Goal: Information Seeking & Learning: Check status

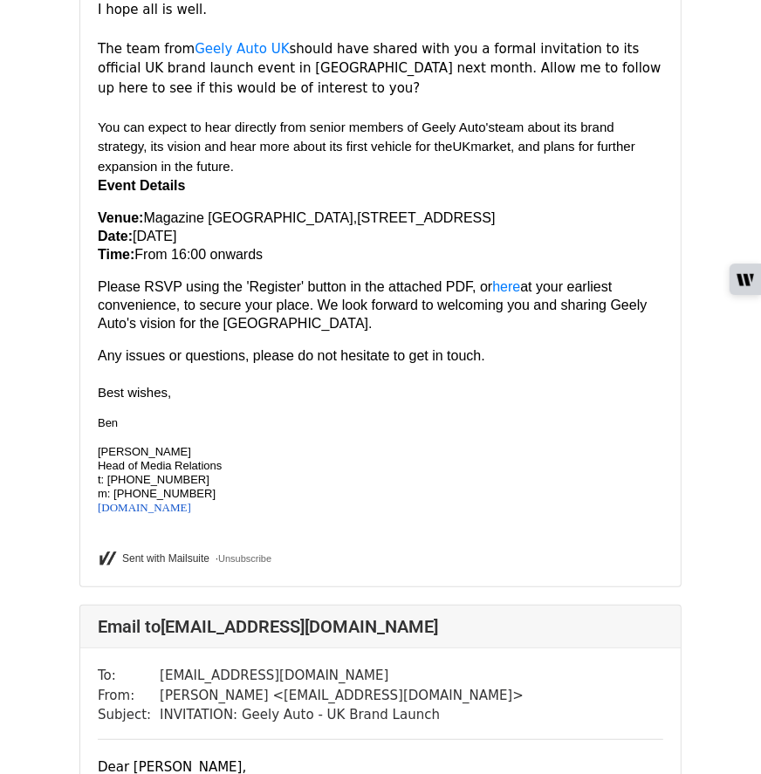
scroll to position [3614, 0]
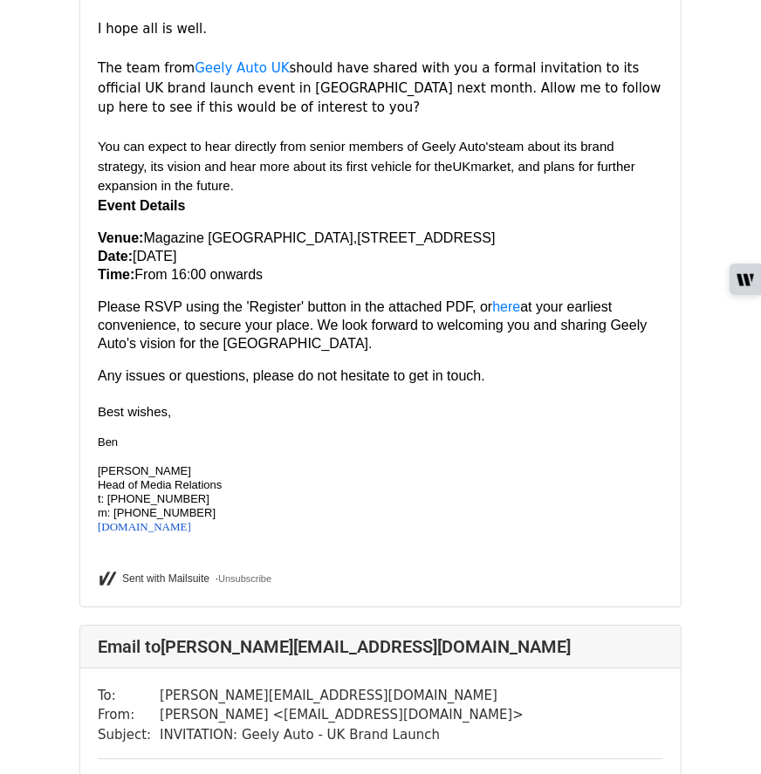
scroll to position [9321, 0]
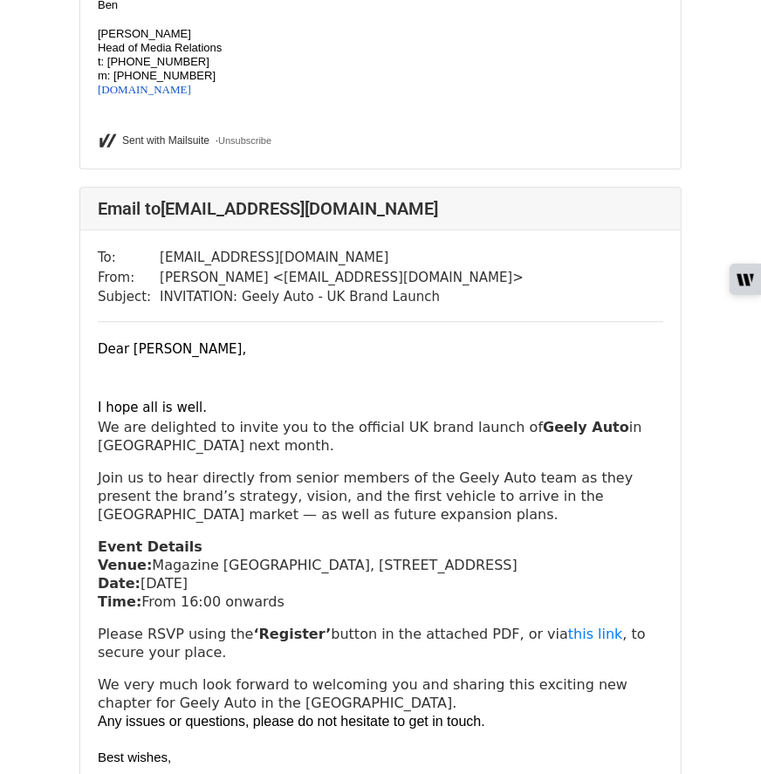
scroll to position [2290, 0]
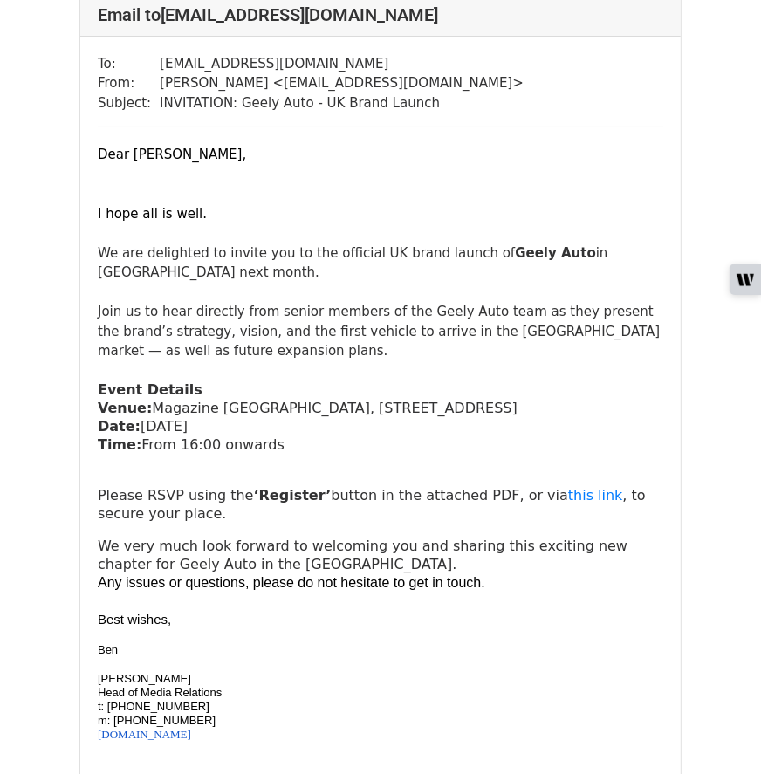
scroll to position [135, 0]
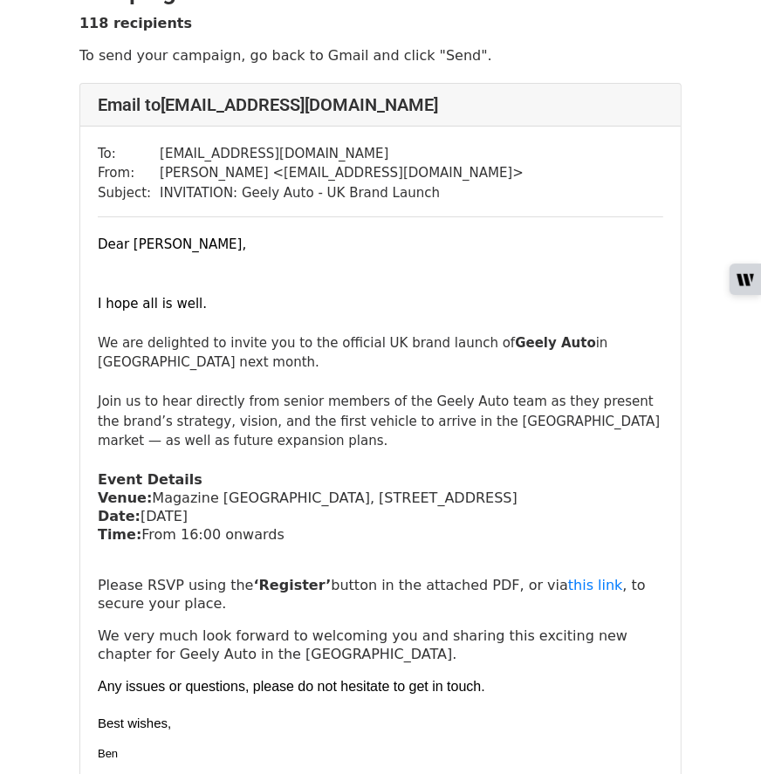
scroll to position [87, 0]
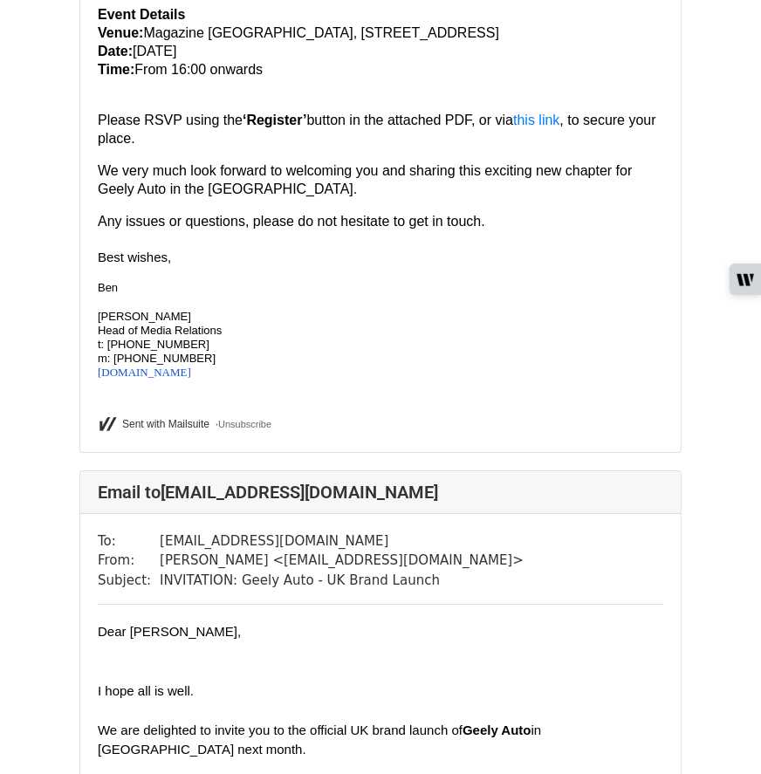
scroll to position [3073, 0]
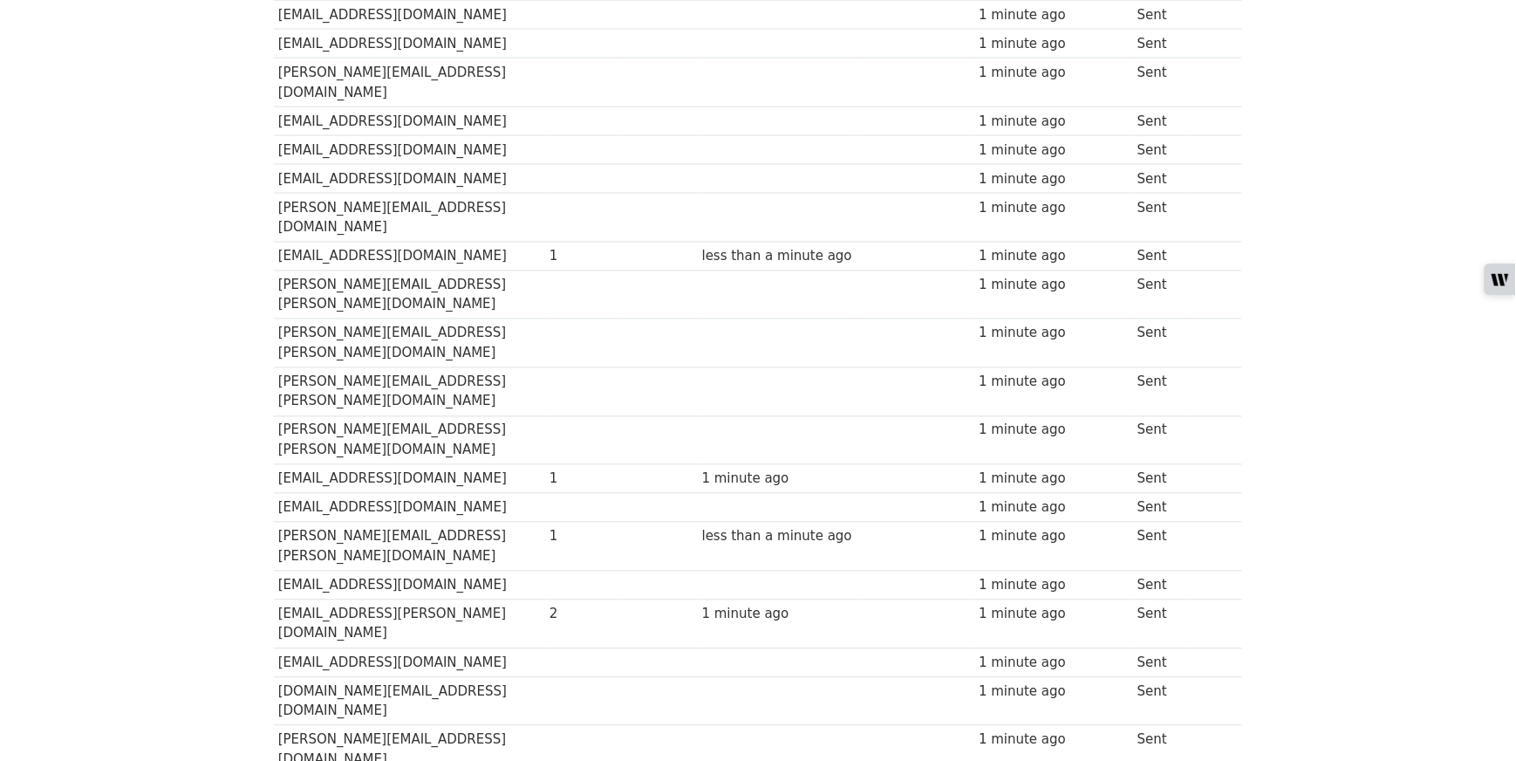
scroll to position [343, 0]
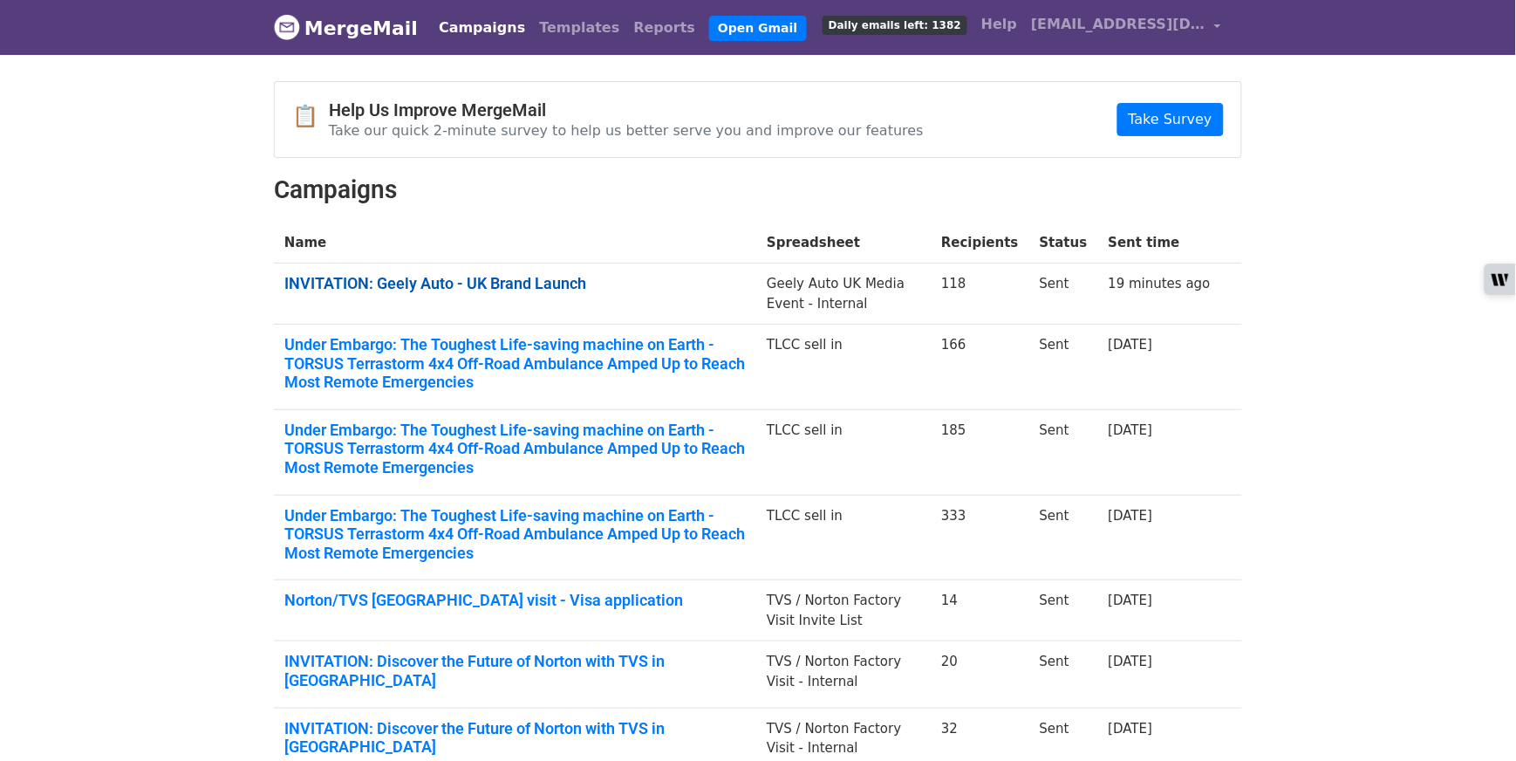
click at [478, 286] on link "INVITATION: Geely Auto - UK Brand Launch" at bounding box center [514, 283] width 461 height 19
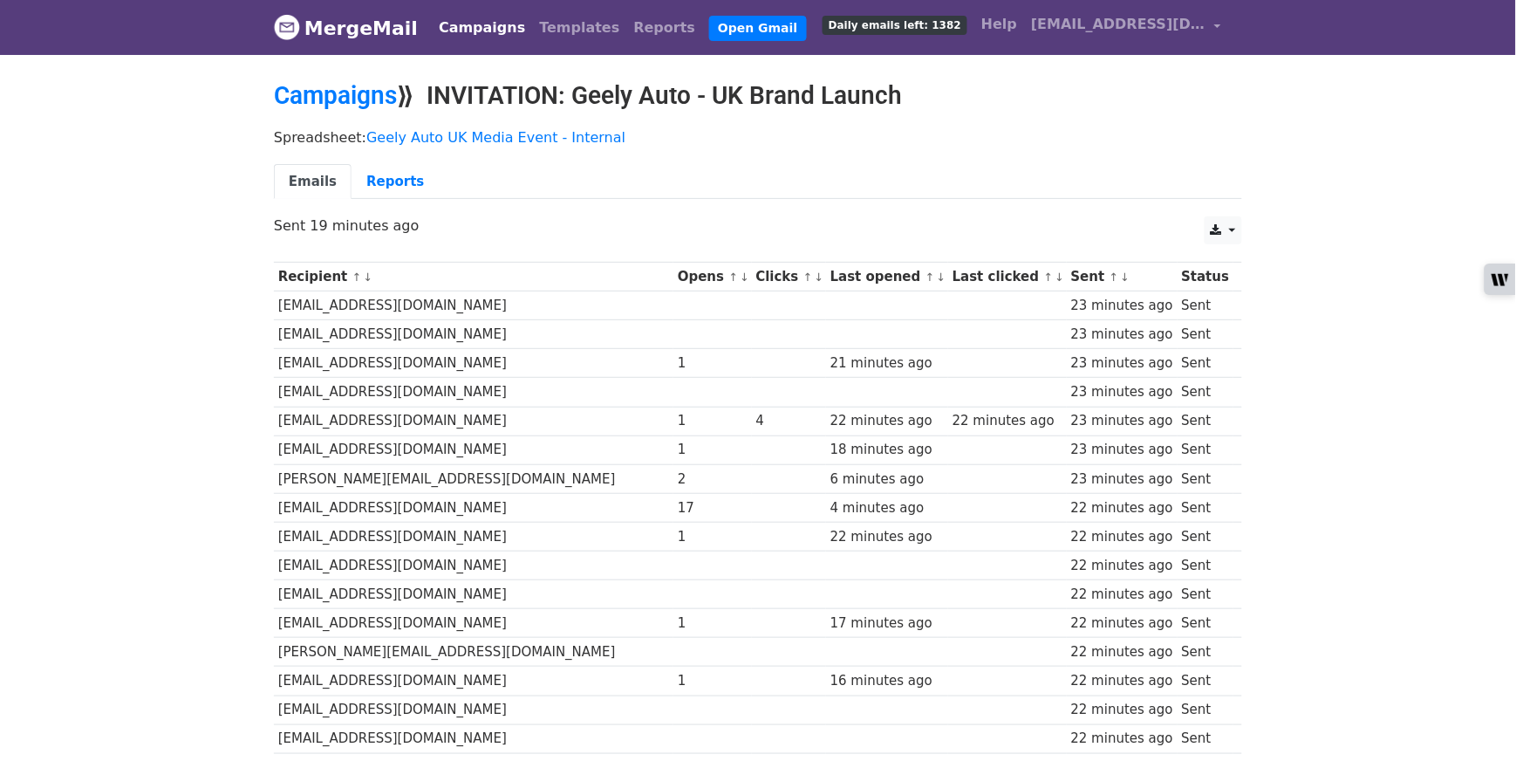
click at [740, 278] on link "↓" at bounding box center [745, 276] width 10 height 13
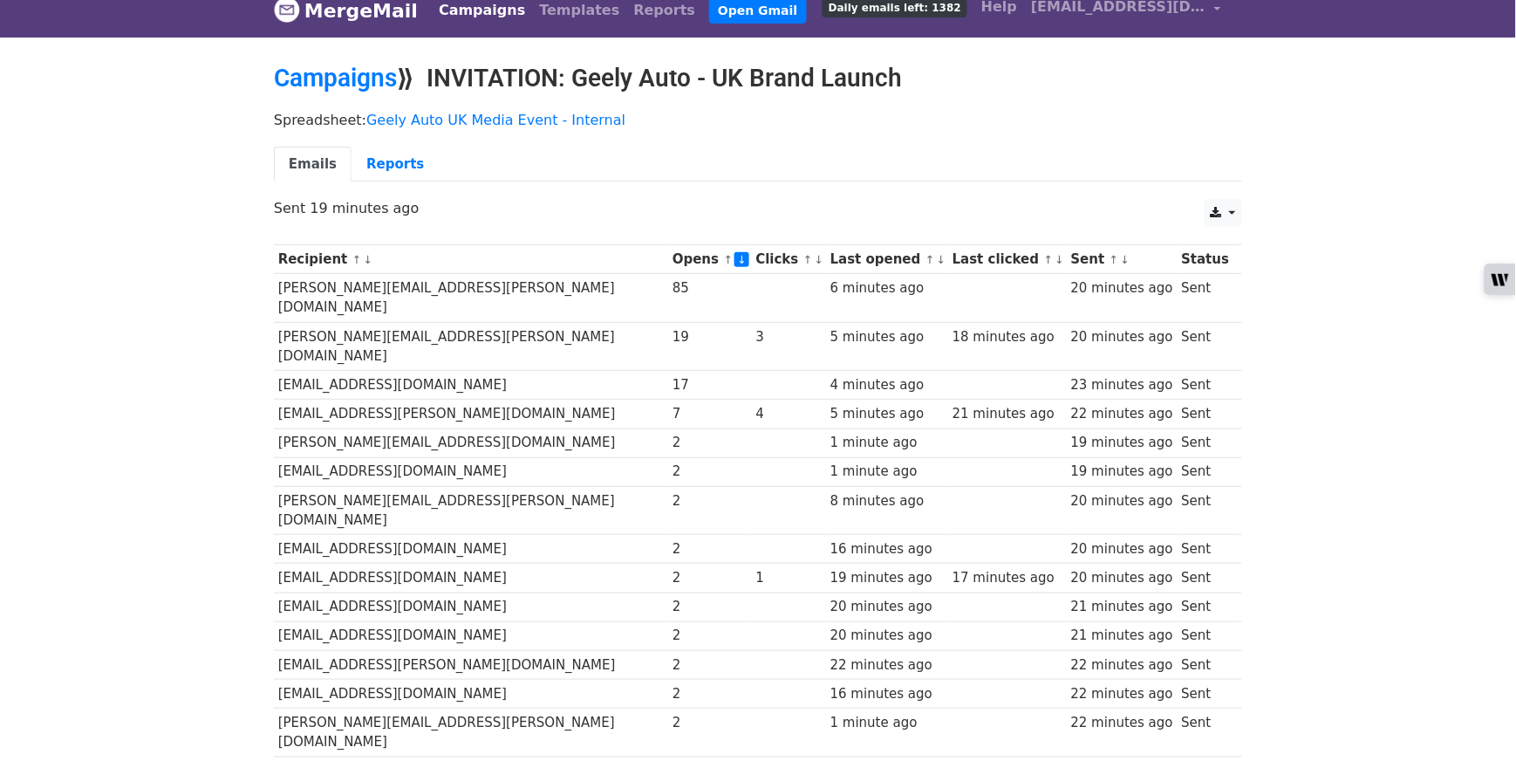
scroll to position [21, 0]
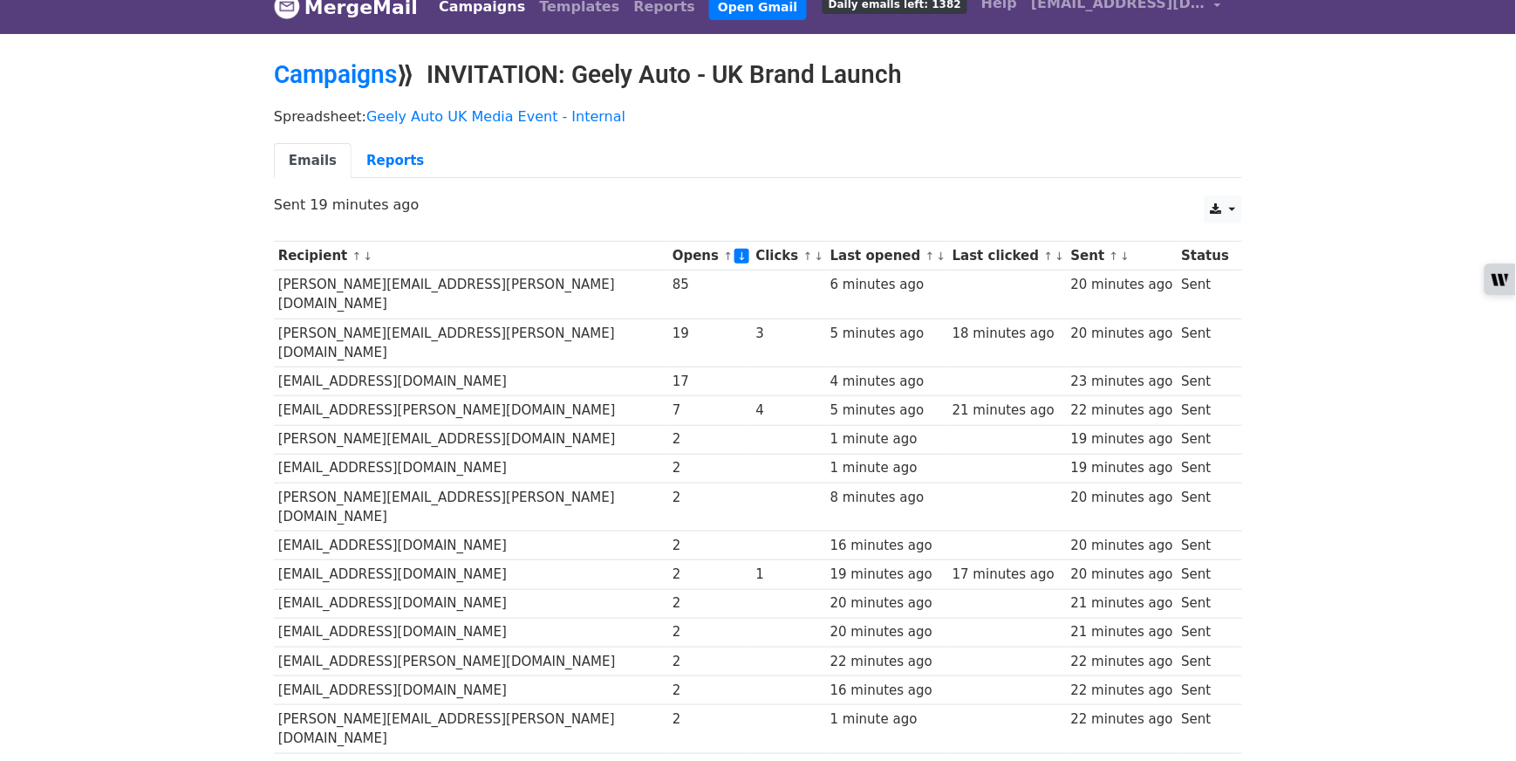
click at [815, 255] on link "↓" at bounding box center [820, 255] width 10 height 13
